Goal: Information Seeking & Learning: Get advice/opinions

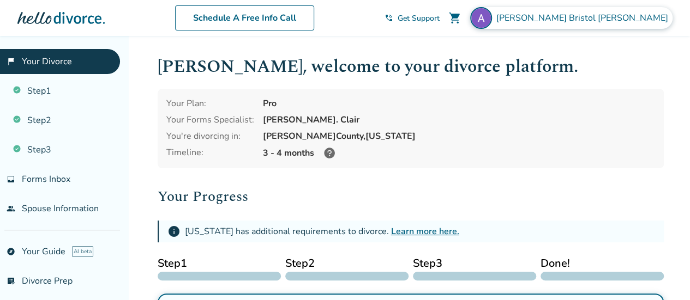
click at [628, 18] on span "[PERSON_NAME] [PERSON_NAME]" at bounding box center [584, 18] width 176 height 12
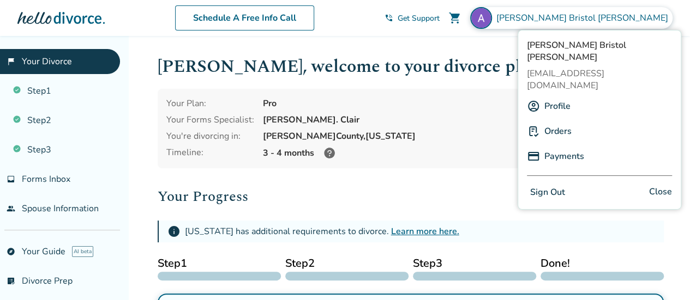
click at [440, 19] on span "Get Support" at bounding box center [419, 18] width 42 height 10
